Goal: Transaction & Acquisition: Book appointment/travel/reservation

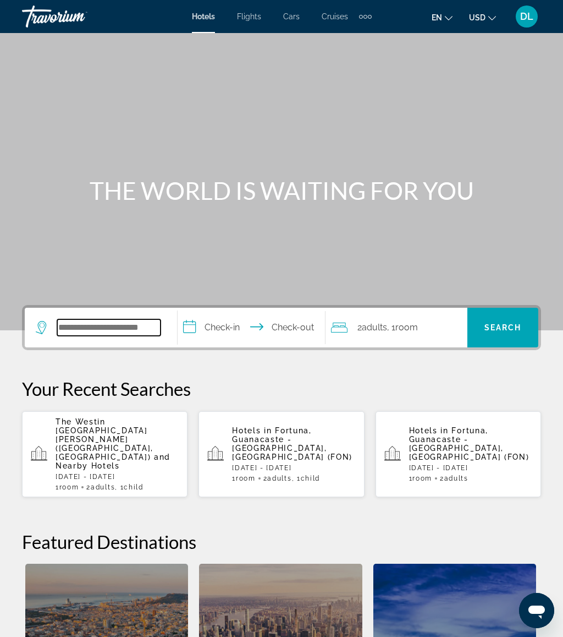
click at [116, 328] on input "Search widget" at bounding box center [108, 327] width 103 height 17
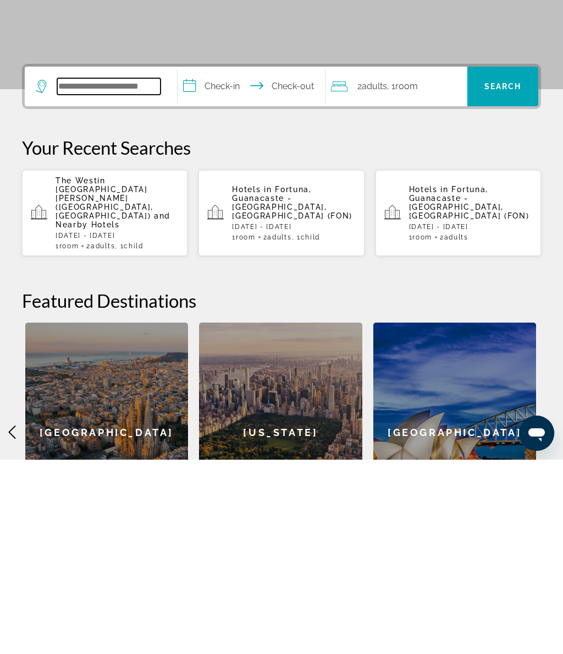
scroll to position [75, 0]
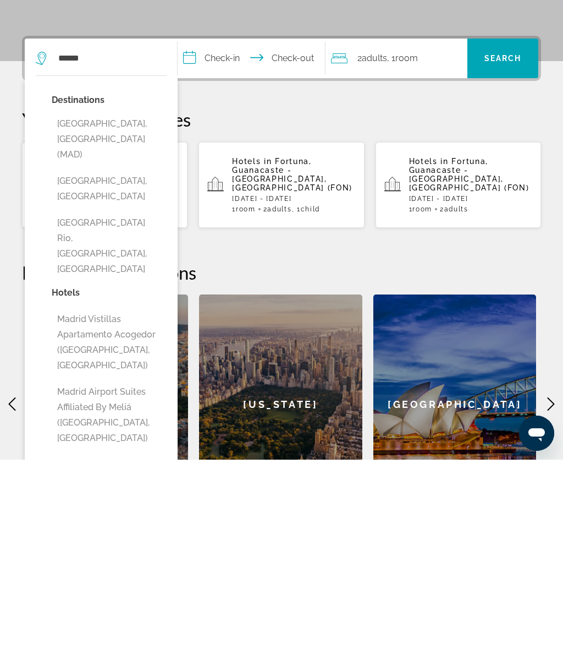
click at [139, 308] on button "[GEOGRAPHIC_DATA], [GEOGRAPHIC_DATA] (MAD)" at bounding box center [109, 334] width 115 height 52
type input "**********"
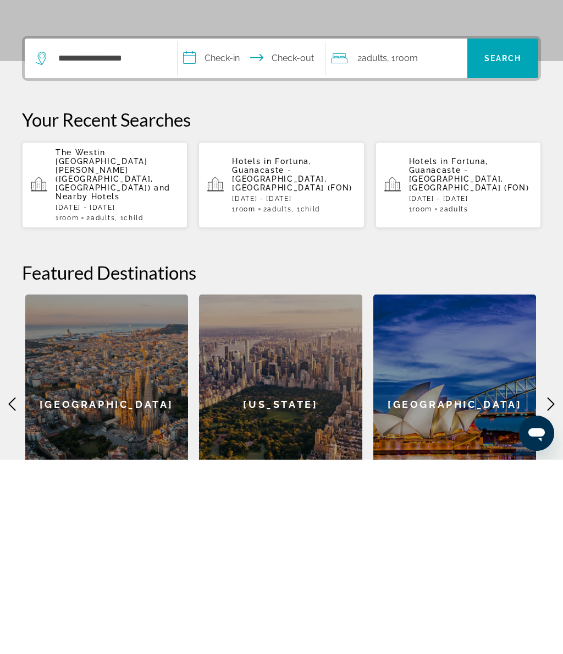
click at [220, 233] on input "**********" at bounding box center [254, 254] width 152 height 43
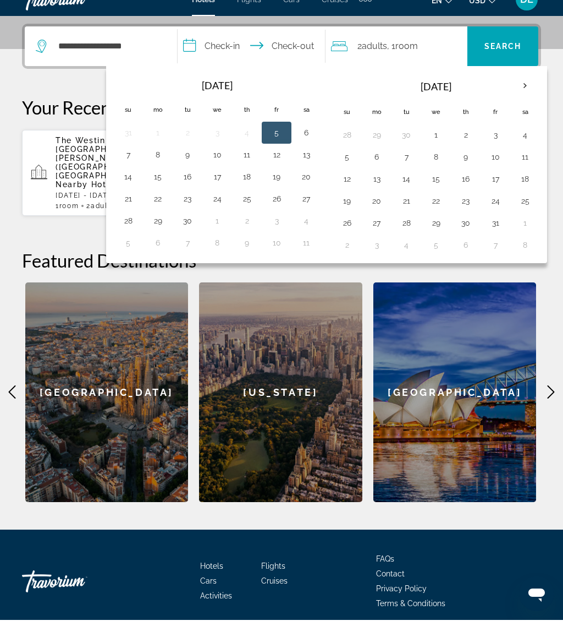
scroll to position [281, 0]
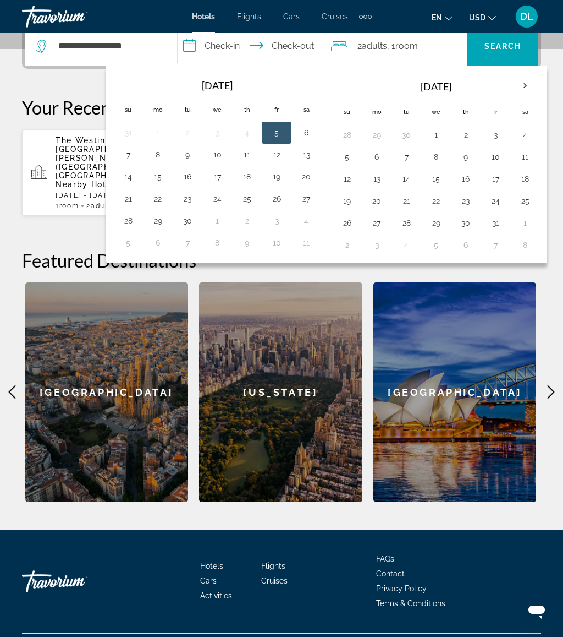
click at [444, 157] on button "8" at bounding box center [437, 156] width 18 height 15
click at [503, 153] on button "10" at bounding box center [496, 156] width 18 height 15
type input "**********"
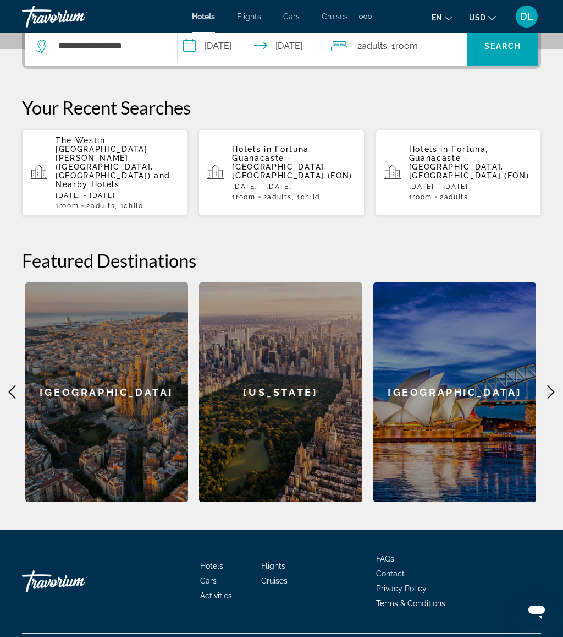
click at [514, 50] on span "Search" at bounding box center [503, 46] width 37 height 9
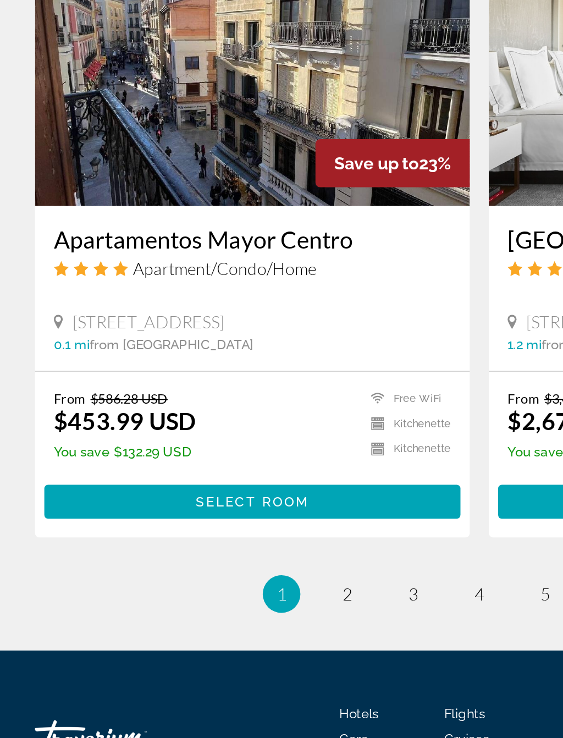
scroll to position [1947, 0]
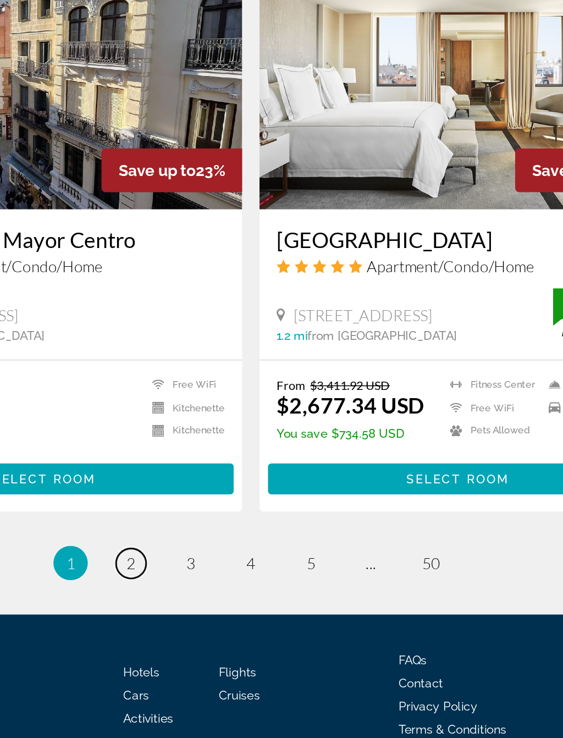
click at [202, 582] on span "2" at bounding box center [205, 588] width 6 height 12
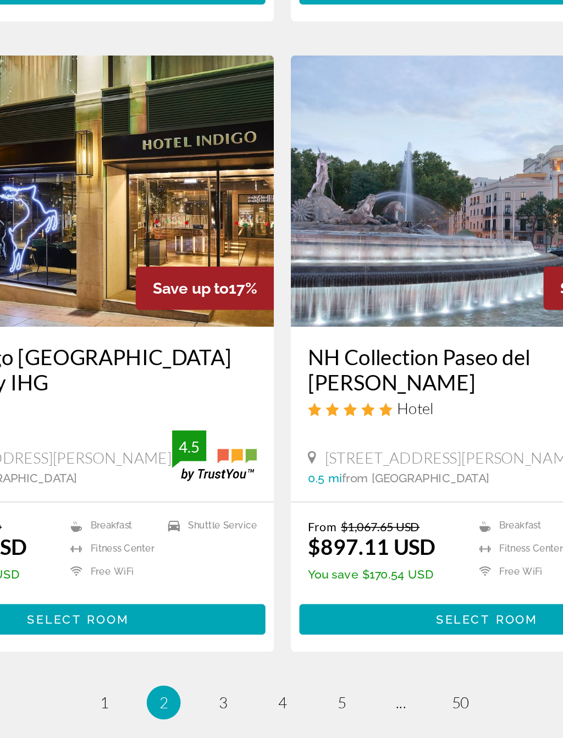
scroll to position [1949, 0]
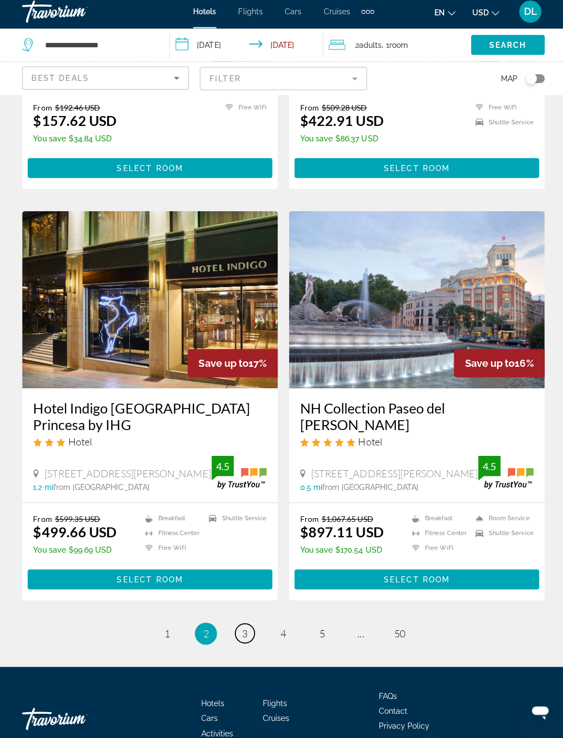
click at [252, 625] on link "page 3" at bounding box center [243, 634] width 19 height 19
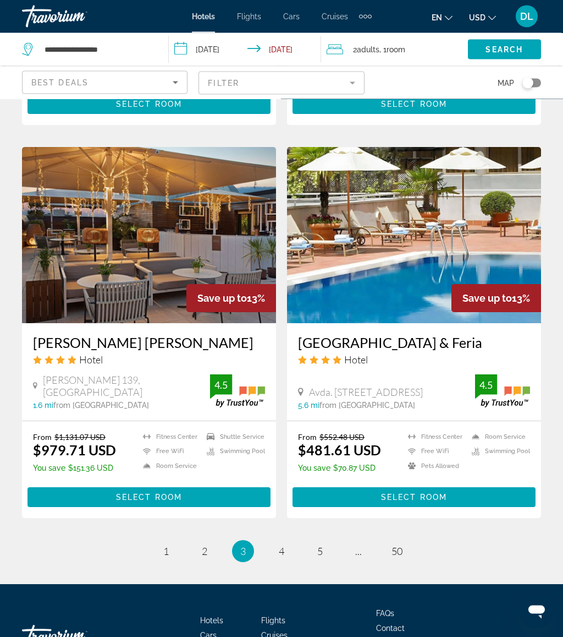
scroll to position [2049, 0]
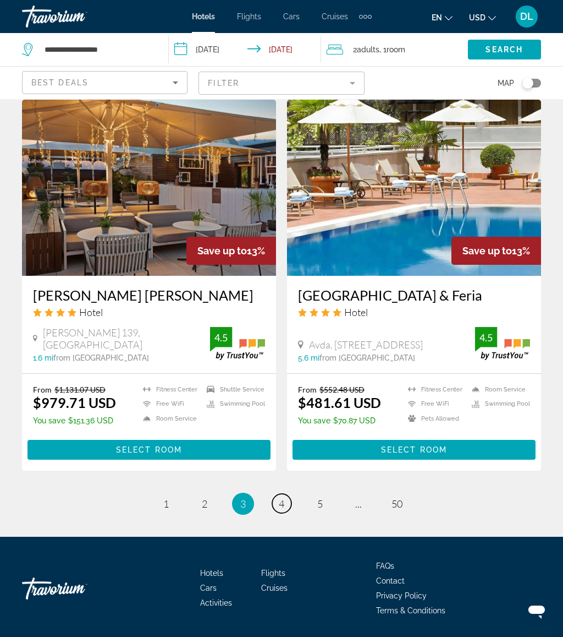
click at [280, 497] on span "4" at bounding box center [282, 503] width 6 height 12
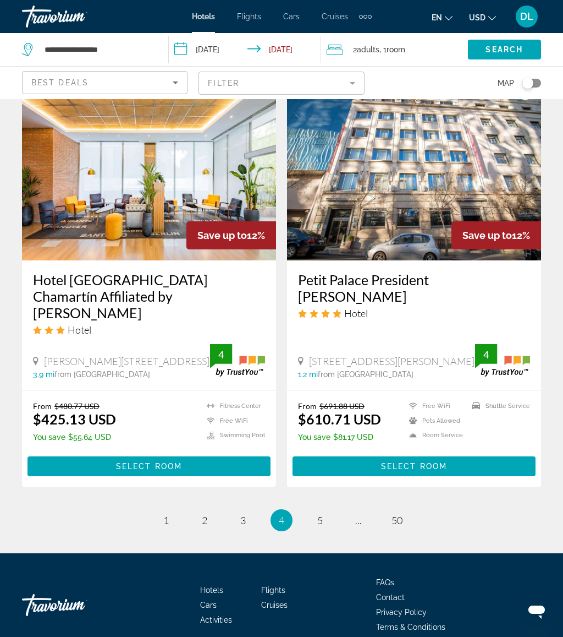
scroll to position [2038, 0]
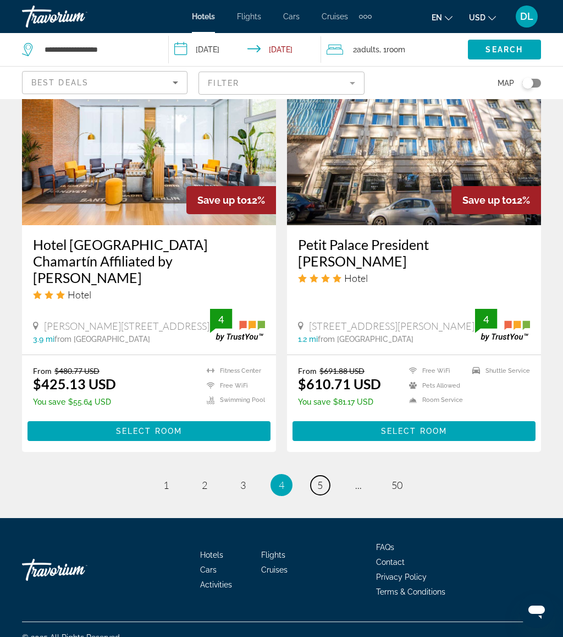
click at [319, 479] on span "5" at bounding box center [321, 485] width 6 height 12
